Goal: Task Accomplishment & Management: Manage account settings

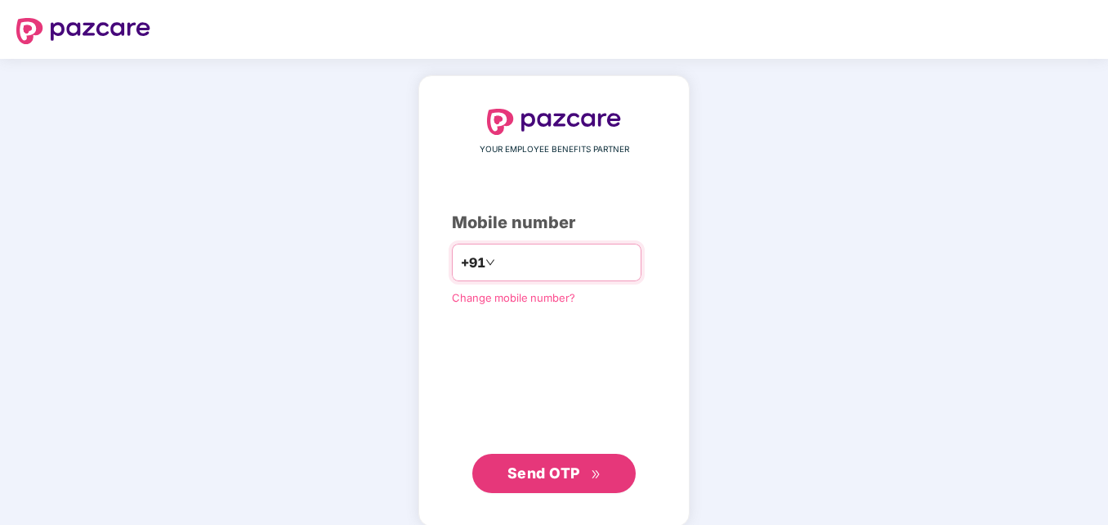
type input "*"
type input "**********"
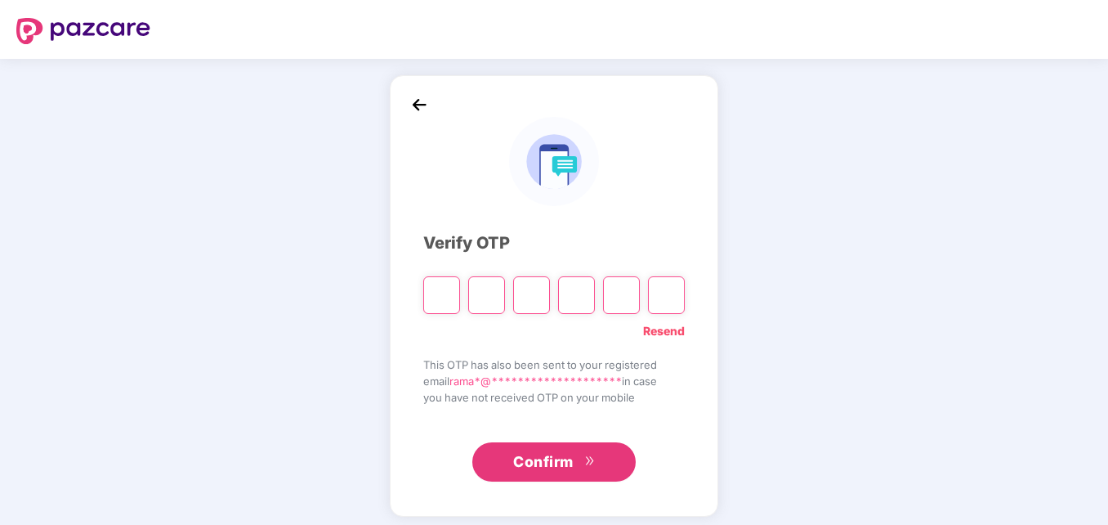
type input "*"
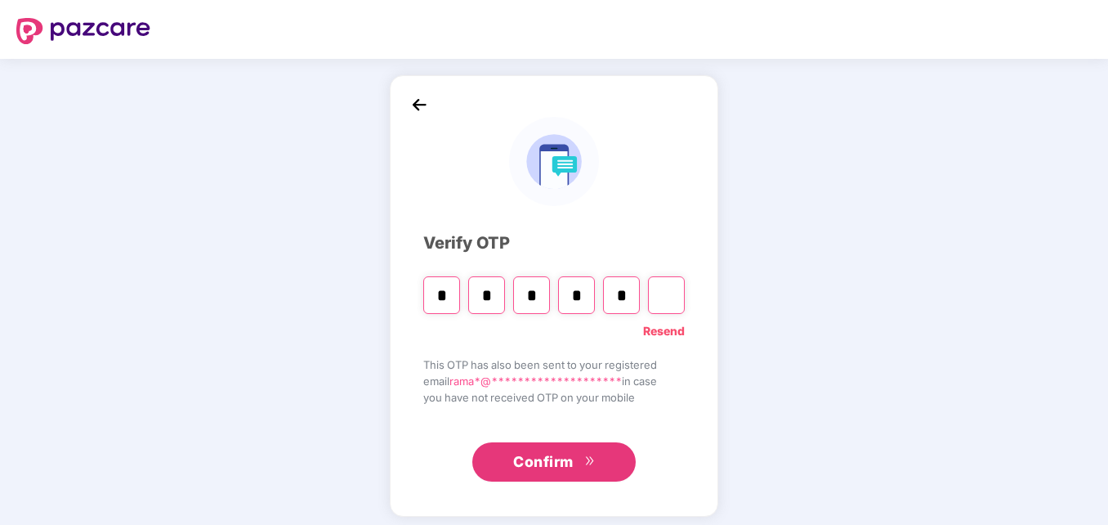
type input "*"
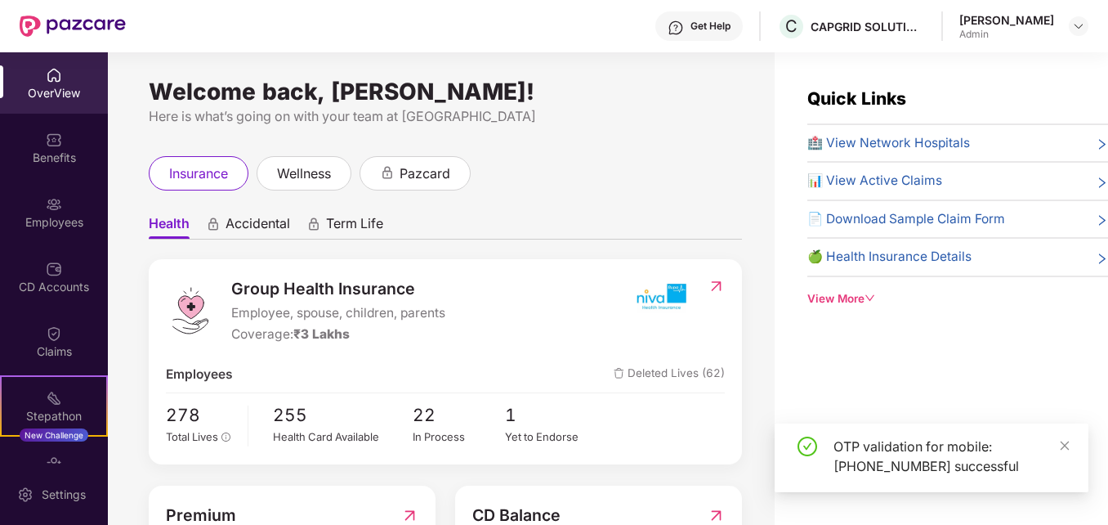
click at [60, 203] on div "Employees" at bounding box center [54, 211] width 108 height 61
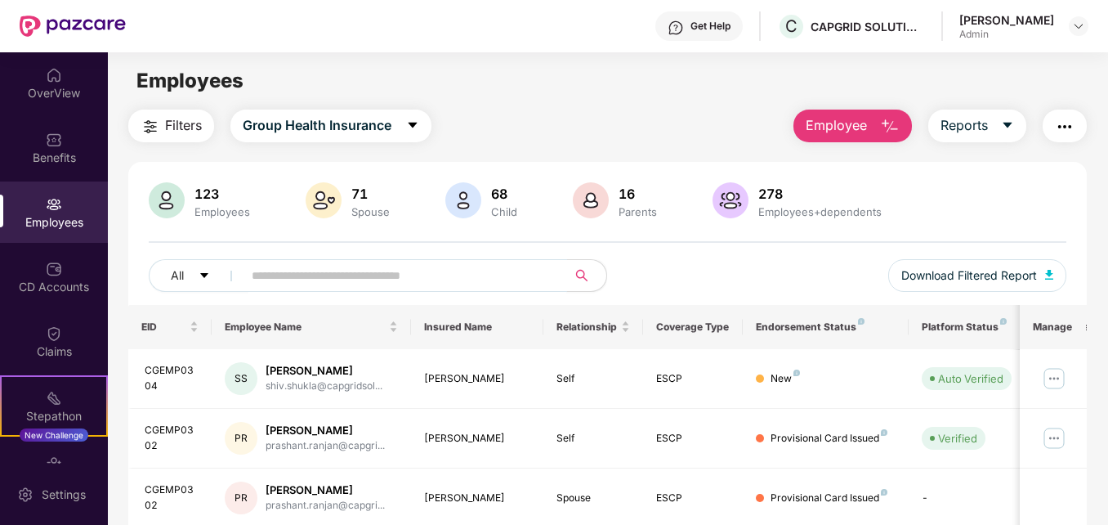
click at [318, 282] on input "text" at bounding box center [398, 275] width 293 height 25
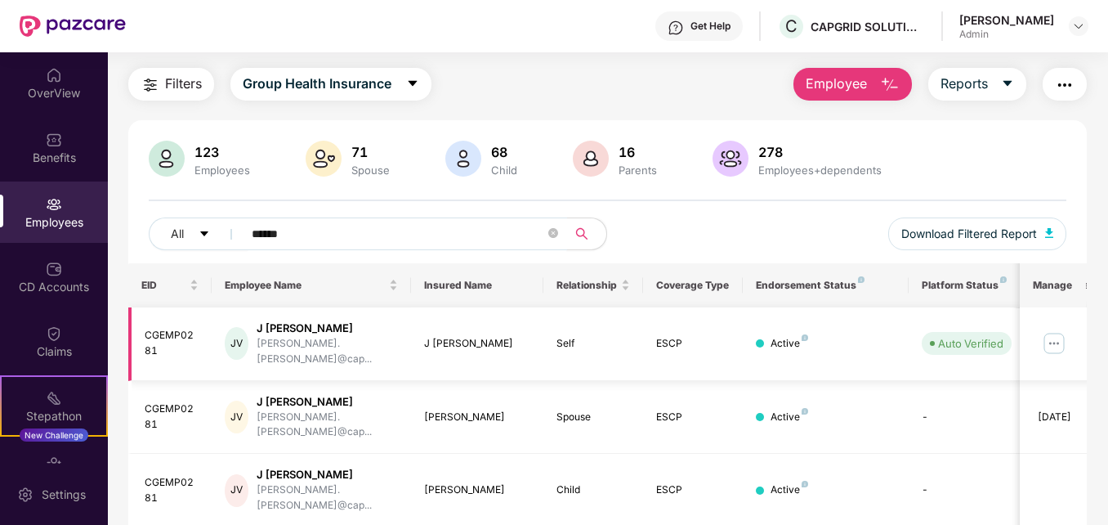
scroll to position [62, 0]
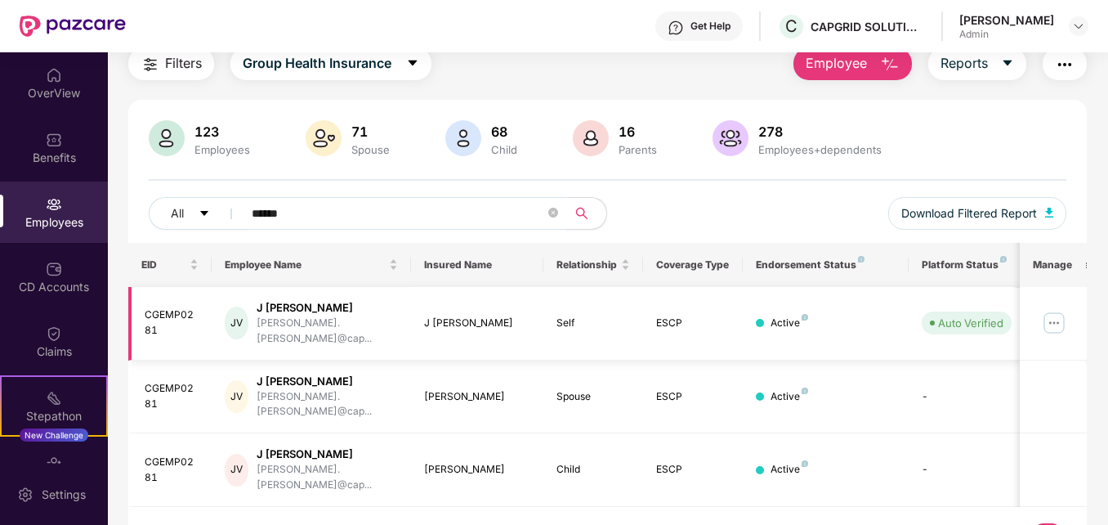
type input "******"
click at [1059, 311] on img at bounding box center [1054, 323] width 26 height 26
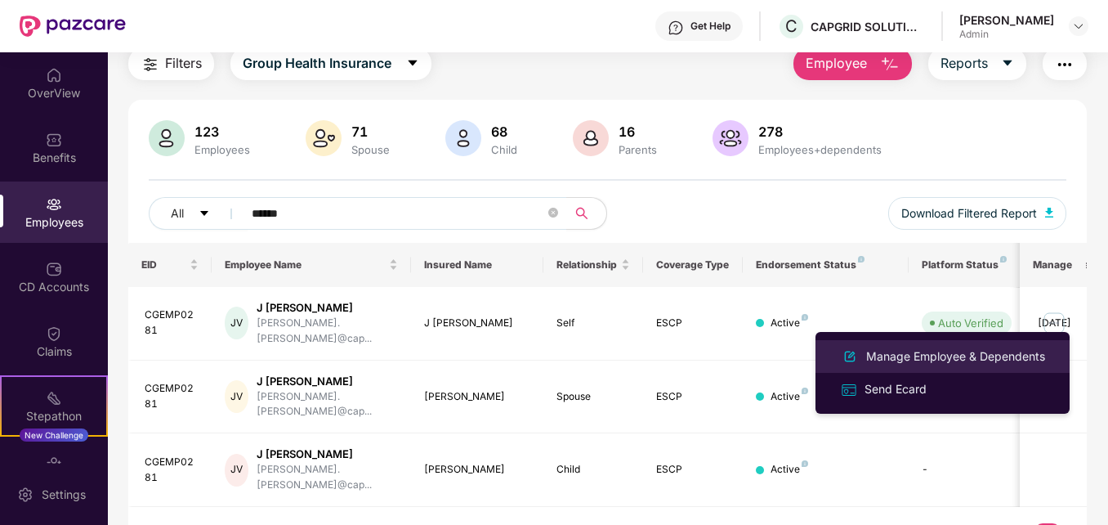
click at [916, 360] on div "Manage Employee & Dependents" at bounding box center [956, 356] width 186 height 18
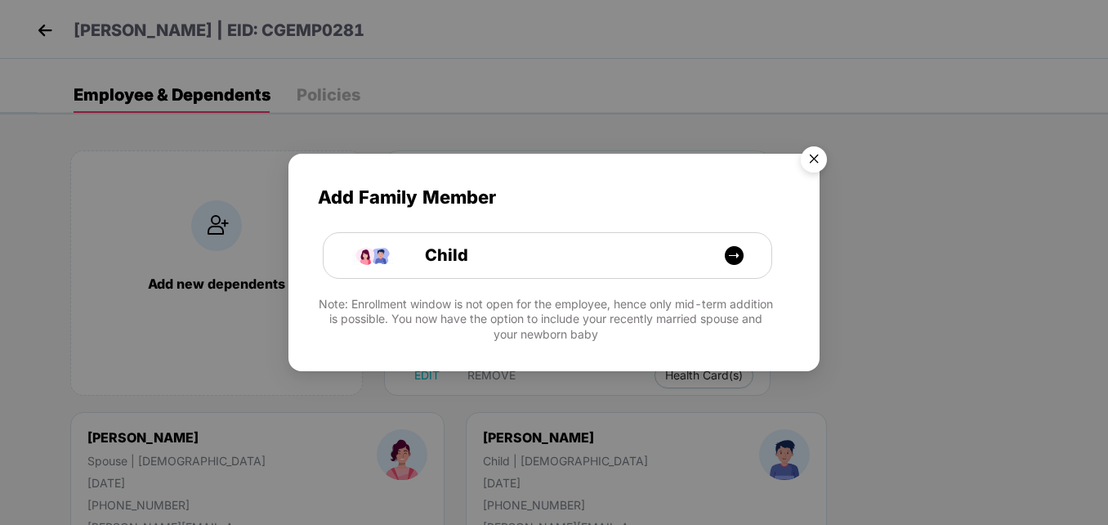
click at [817, 161] on img "Close" at bounding box center [814, 162] width 46 height 46
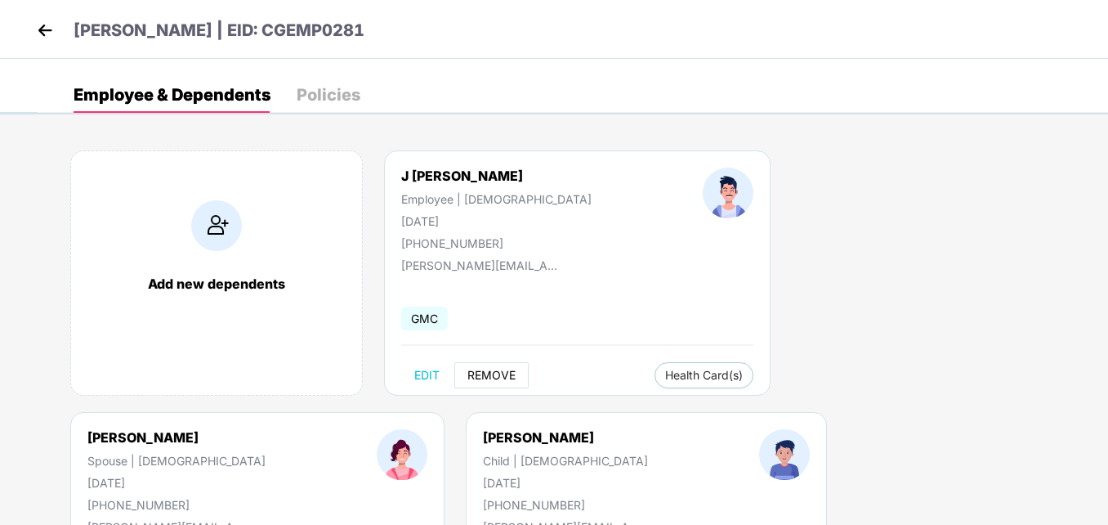
click at [490, 372] on span "REMOVE" at bounding box center [492, 375] width 48 height 13
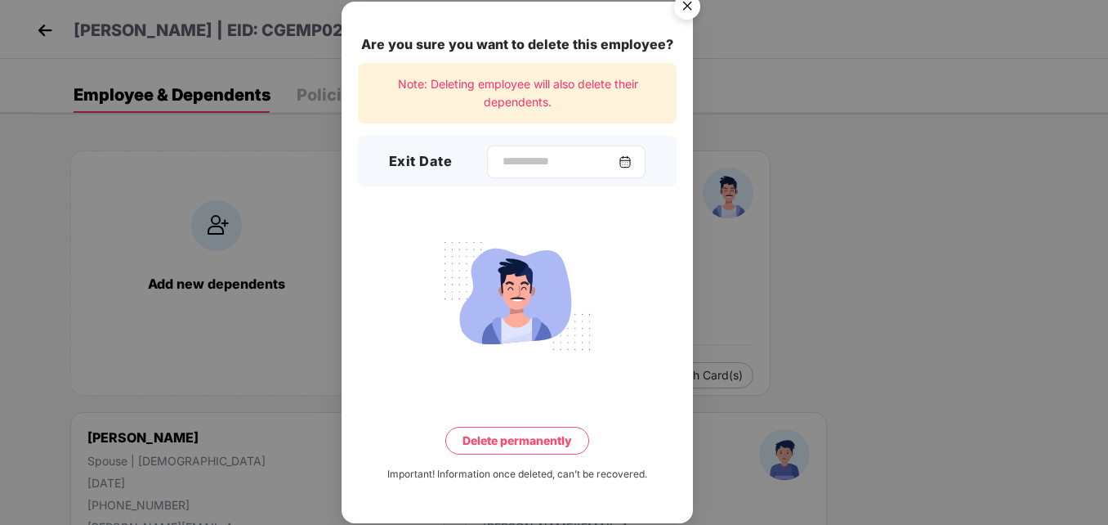
click at [532, 173] on div at bounding box center [566, 162] width 159 height 33
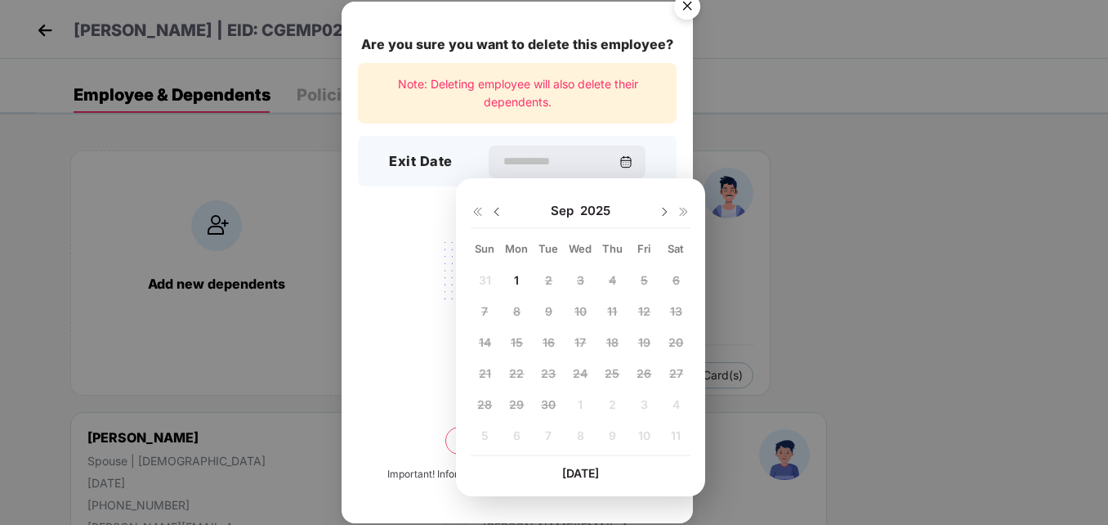
click at [489, 207] on div at bounding box center [487, 211] width 33 height 15
click at [504, 209] on div "[DATE]" at bounding box center [581, 211] width 220 height 33
click at [500, 209] on img at bounding box center [496, 211] width 13 height 13
click at [608, 406] on span "28" at bounding box center [612, 404] width 15 height 14
type input "**********"
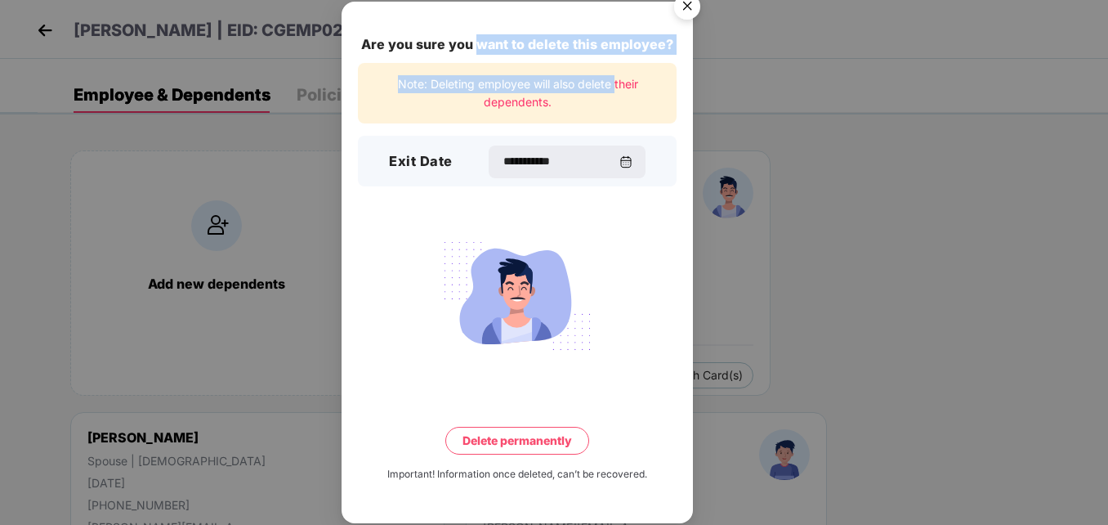
drag, startPoint x: 482, startPoint y: 35, endPoint x: 616, endPoint y: 78, distance: 140.6
click at [616, 78] on div "**********" at bounding box center [518, 263] width 352 height 522
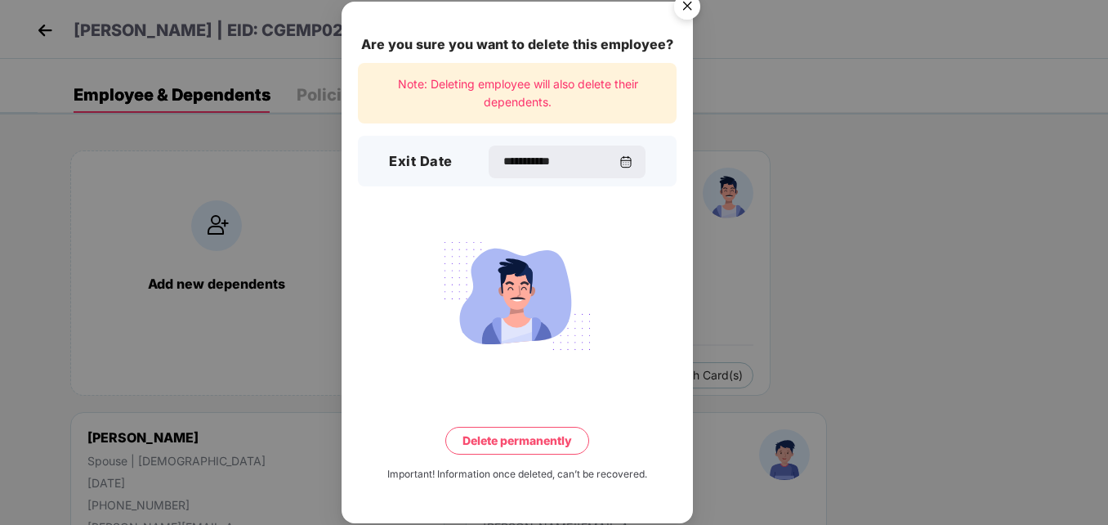
click at [602, 103] on div "Note: Deleting employee will also delete their dependents." at bounding box center [517, 93] width 319 height 61
click at [512, 441] on button "Delete permanently" at bounding box center [518, 441] width 144 height 28
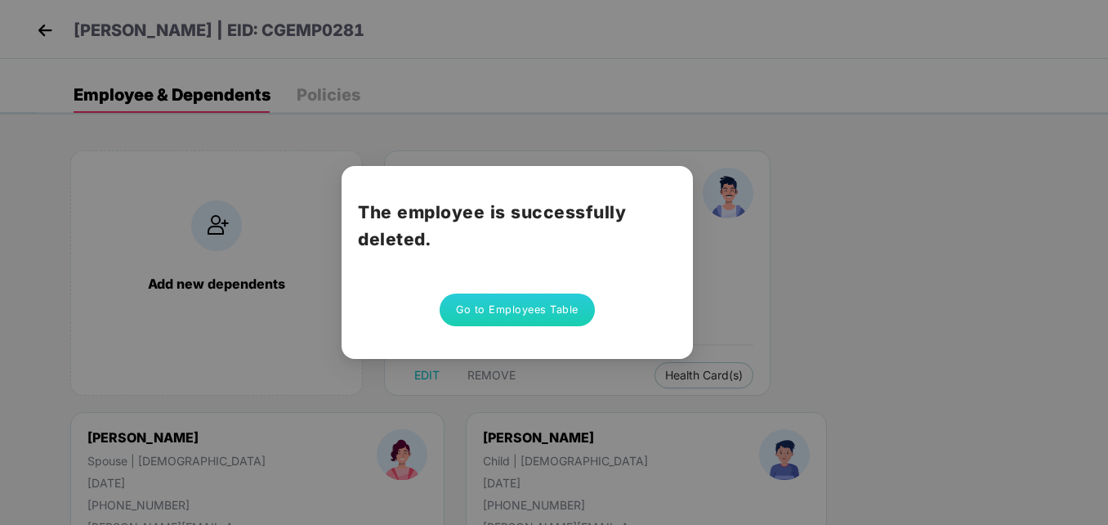
click at [511, 300] on button "Go to Employees Table" at bounding box center [517, 309] width 155 height 33
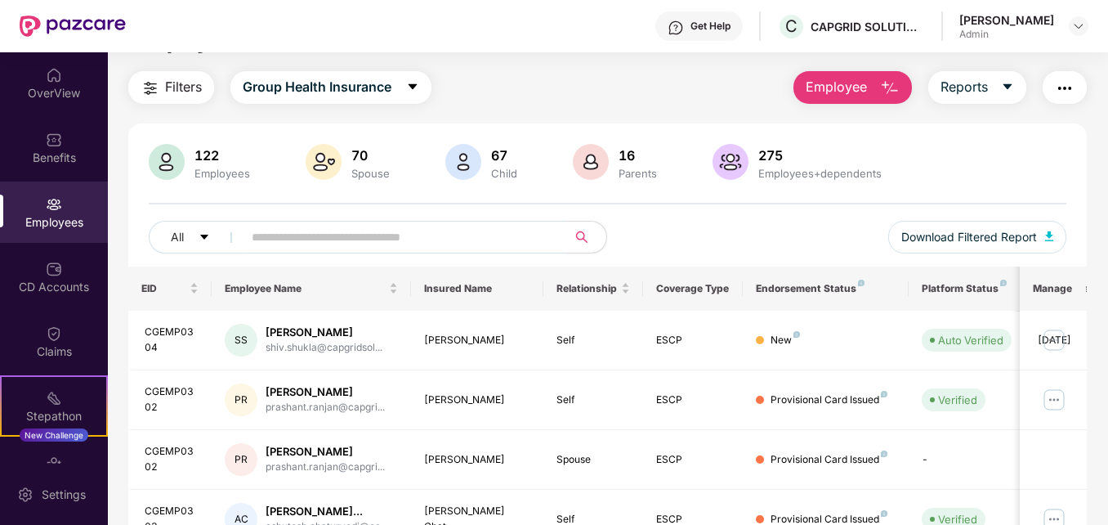
scroll to position [0, 0]
